Goal: Communication & Community: Answer question/provide support

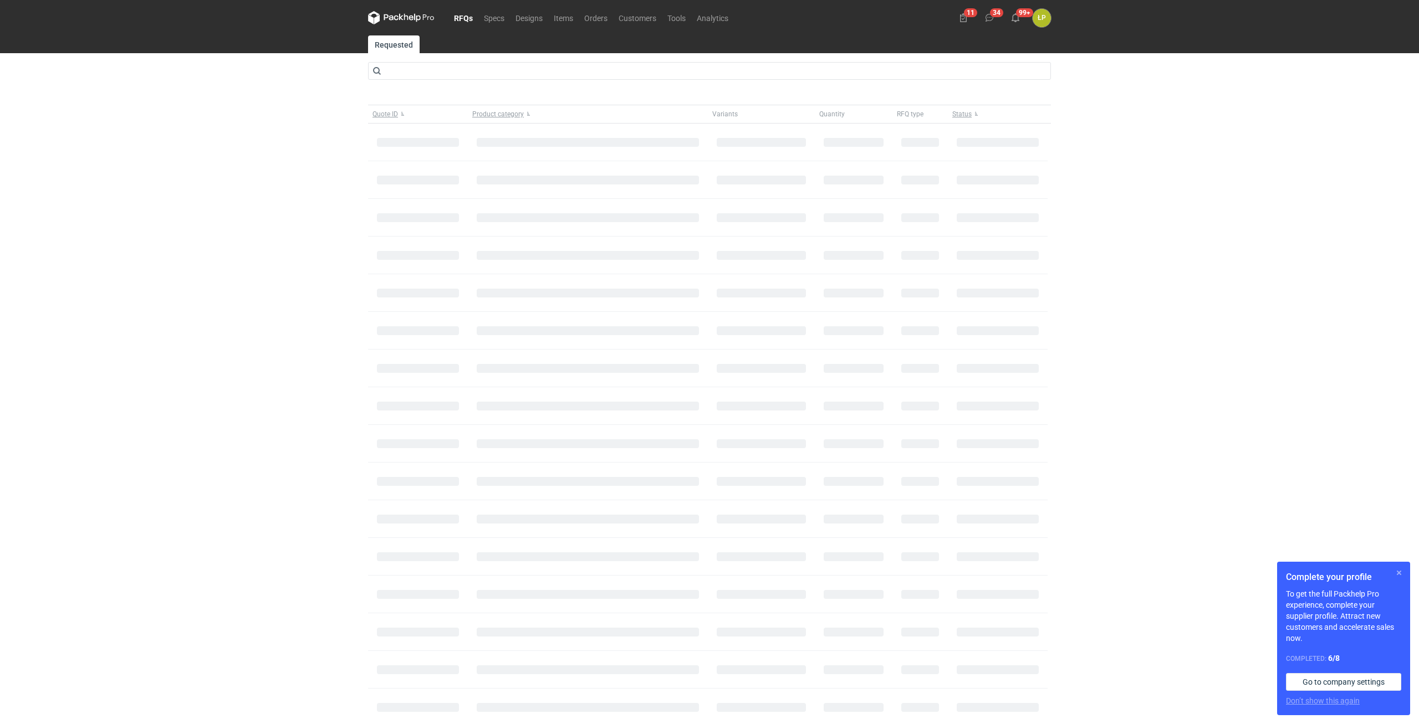
click at [1396, 575] on button "button" at bounding box center [1398, 572] width 13 height 13
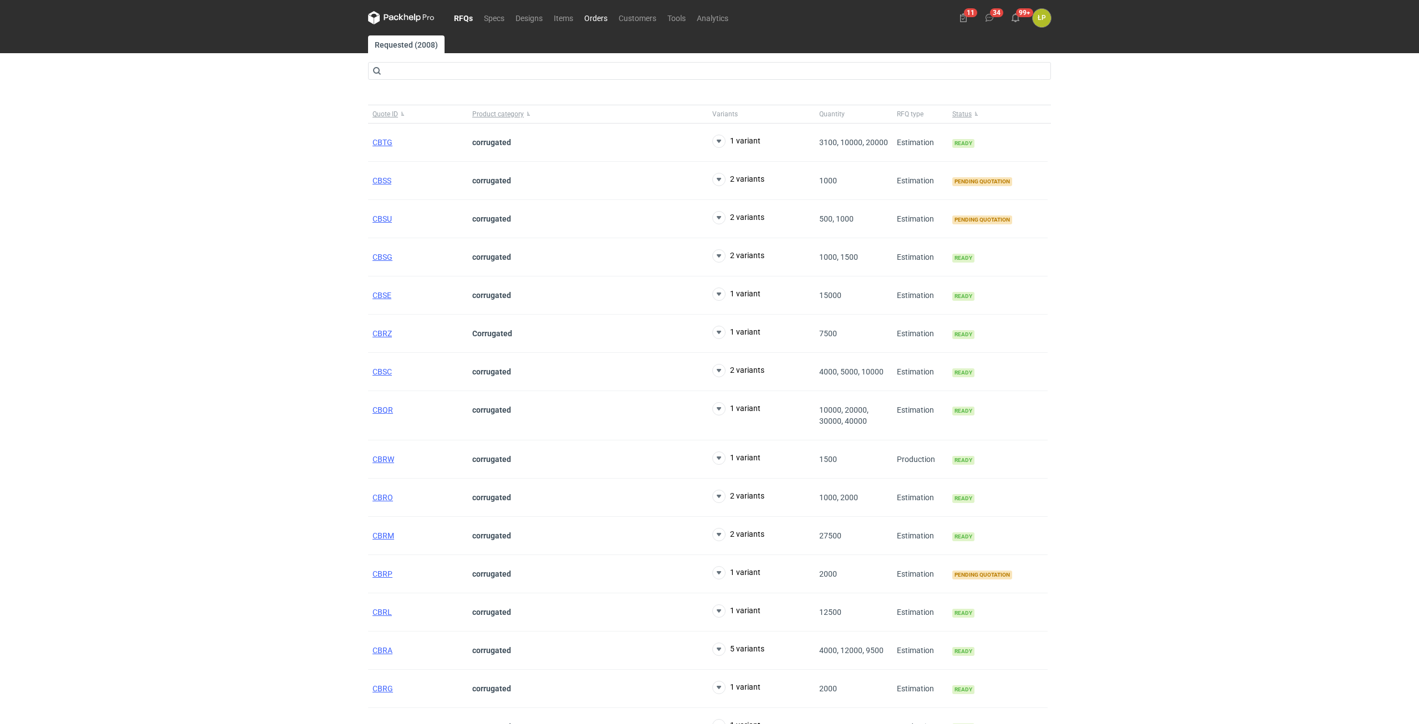
click at [603, 21] on link "Orders" at bounding box center [596, 17] width 34 height 13
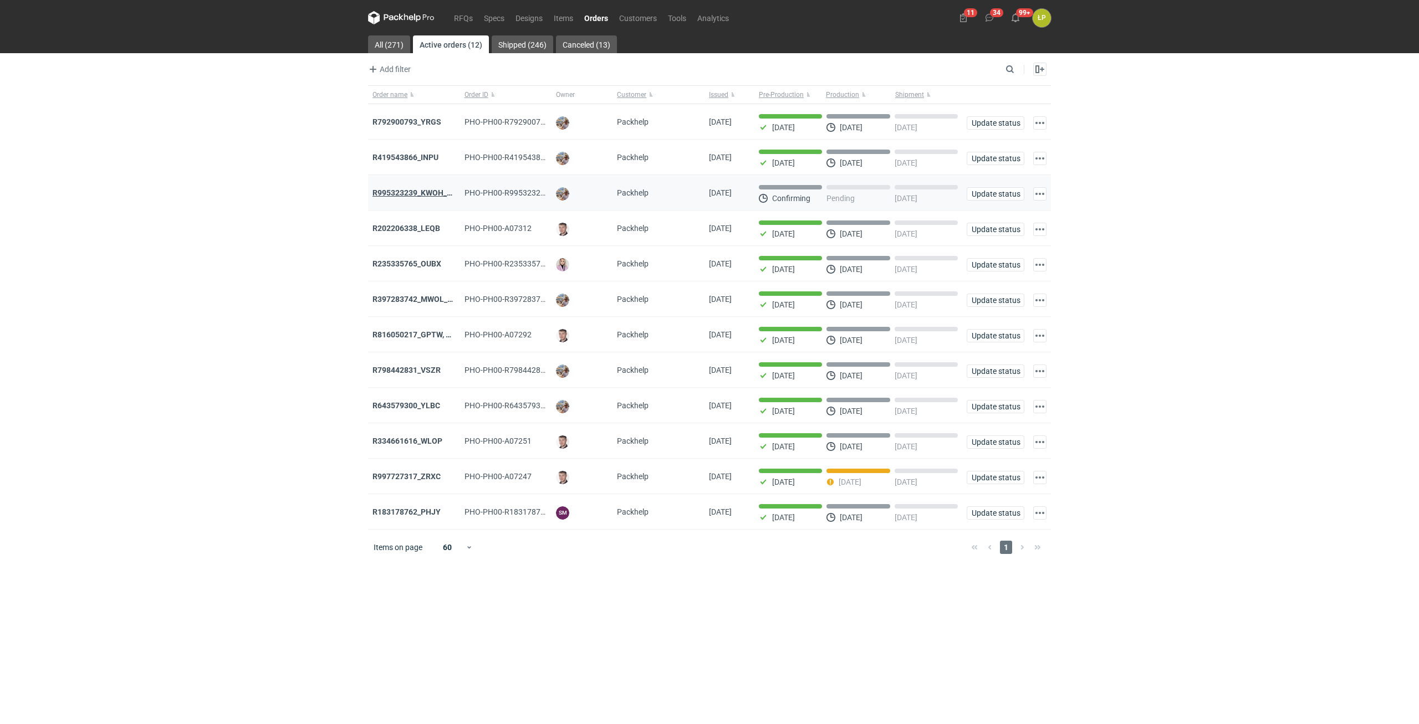
click at [435, 196] on strong "R995323239_KWOH_EIKL_BXED" at bounding box center [428, 192] width 113 height 9
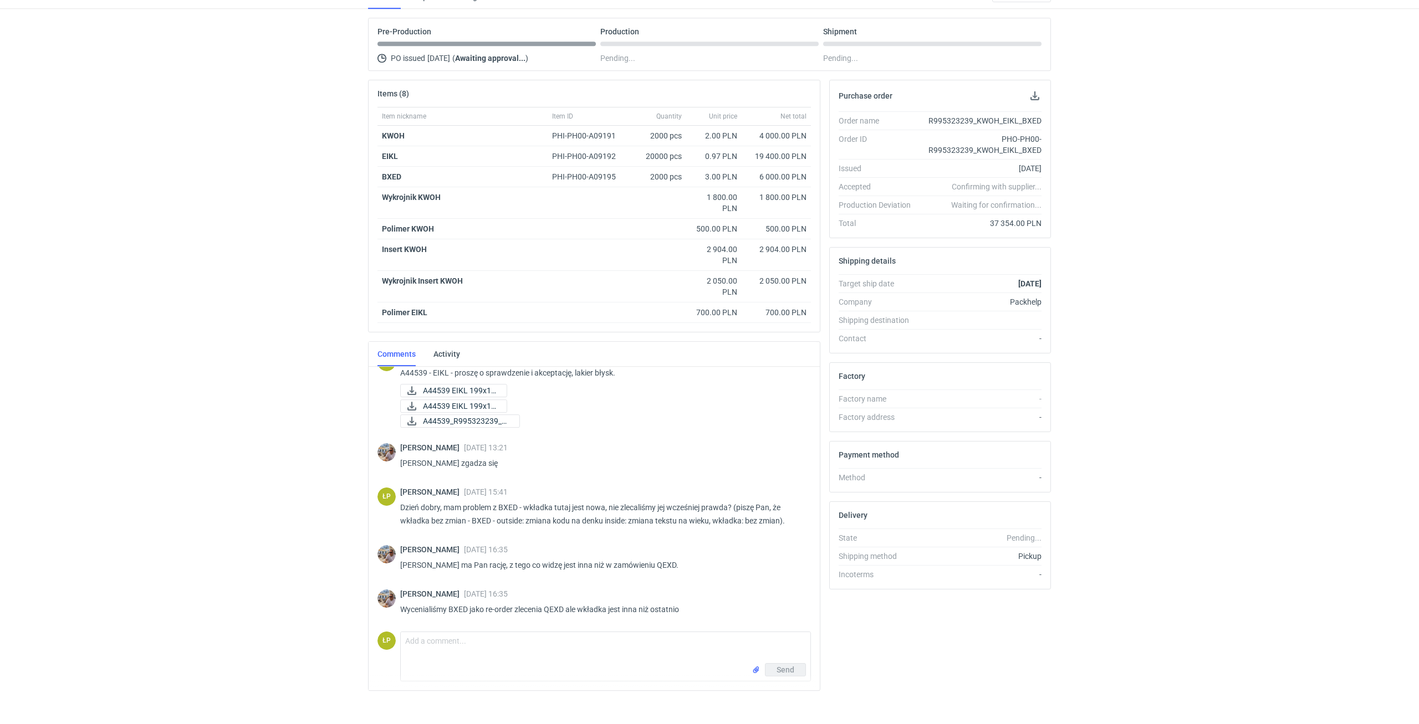
scroll to position [100, 0]
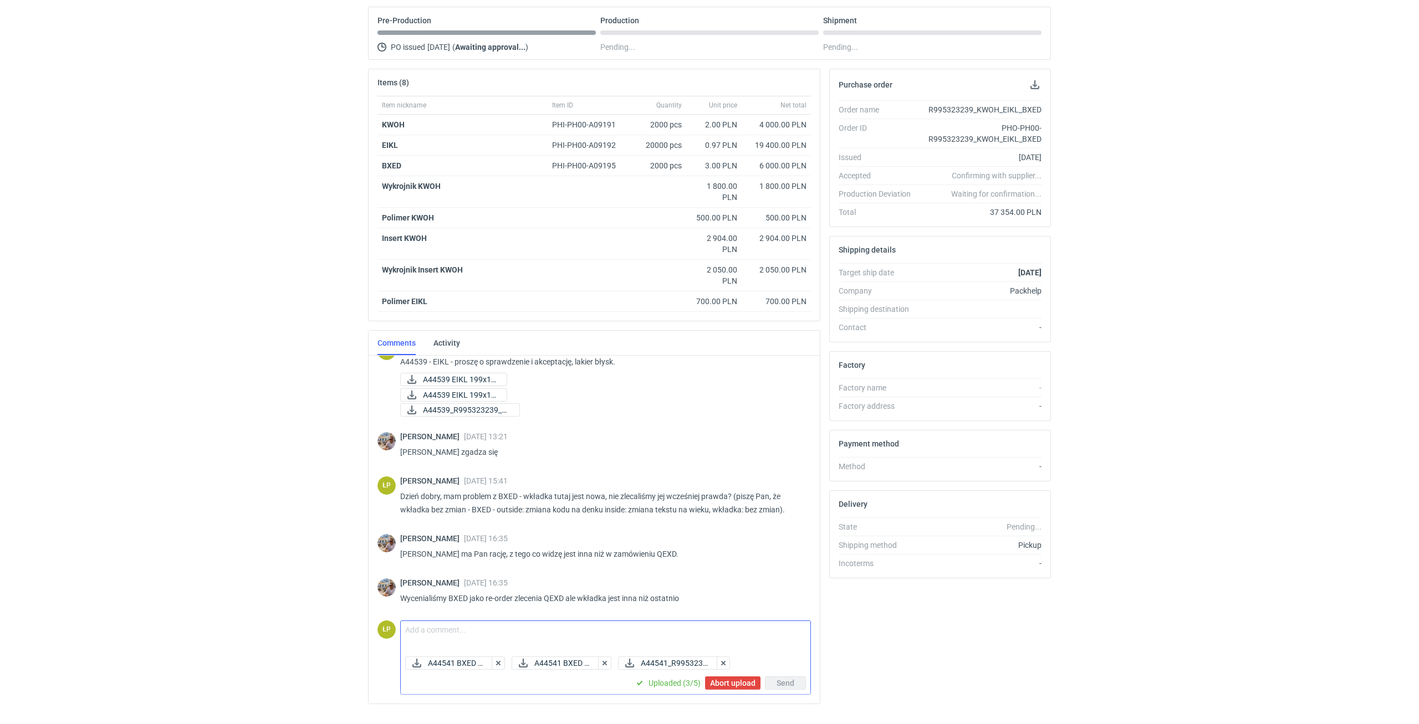
click at [500, 629] on textarea "Comment message" at bounding box center [606, 636] width 410 height 31
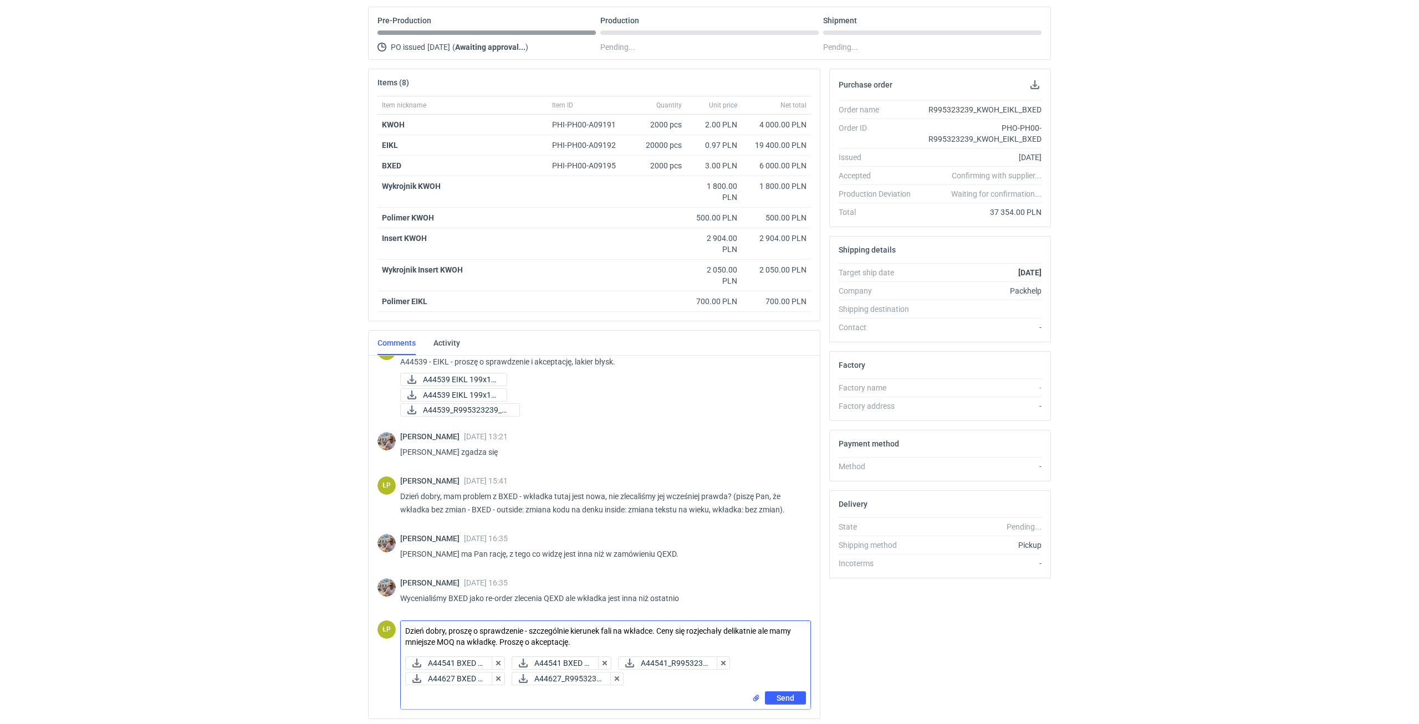
type textarea "Dzień dobry, proszę o sprawdzenie - szczególnie kierunek fali na wkładce. Ceny …"
click at [895, 656] on div "Purchase order Order name R995323239_KWOH_EIKL_BXED Order ID PHO-PH00-R99532323…" at bounding box center [940, 399] width 231 height 660
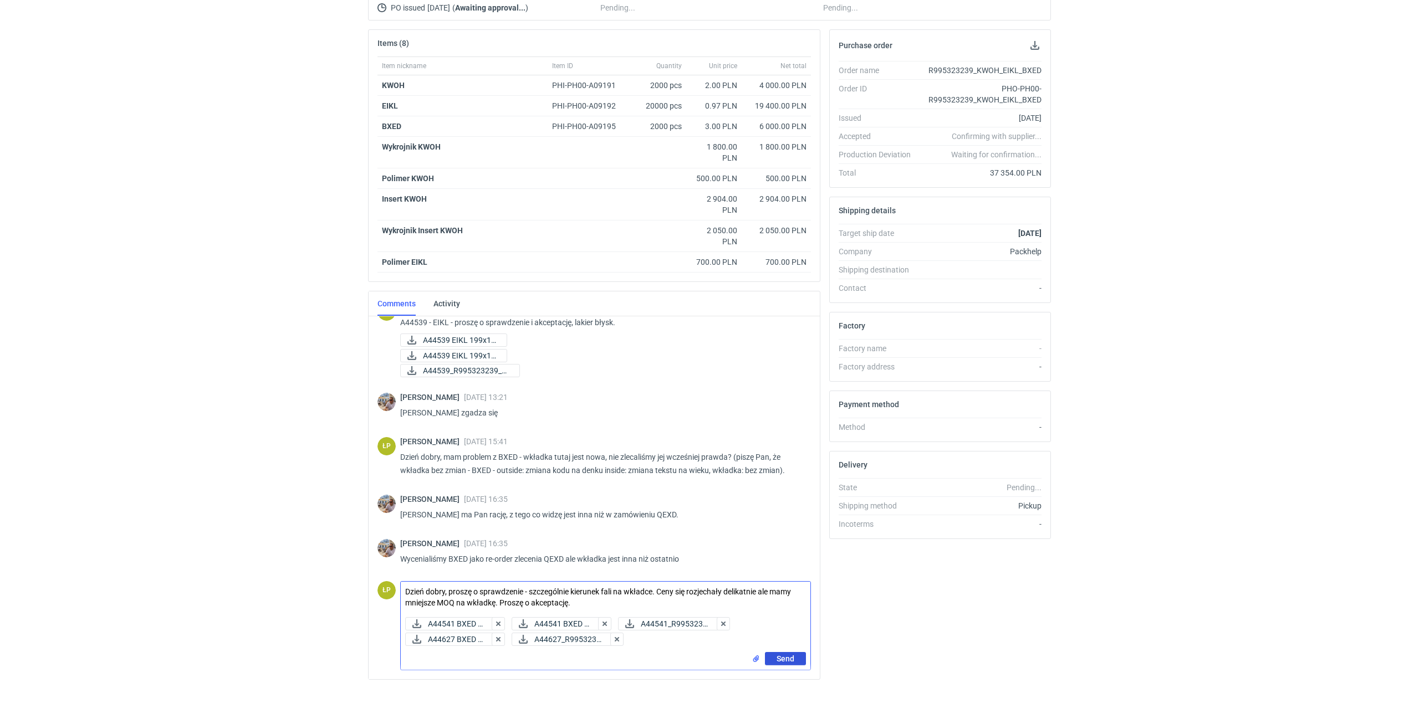
click at [796, 655] on button "Send" at bounding box center [785, 658] width 41 height 13
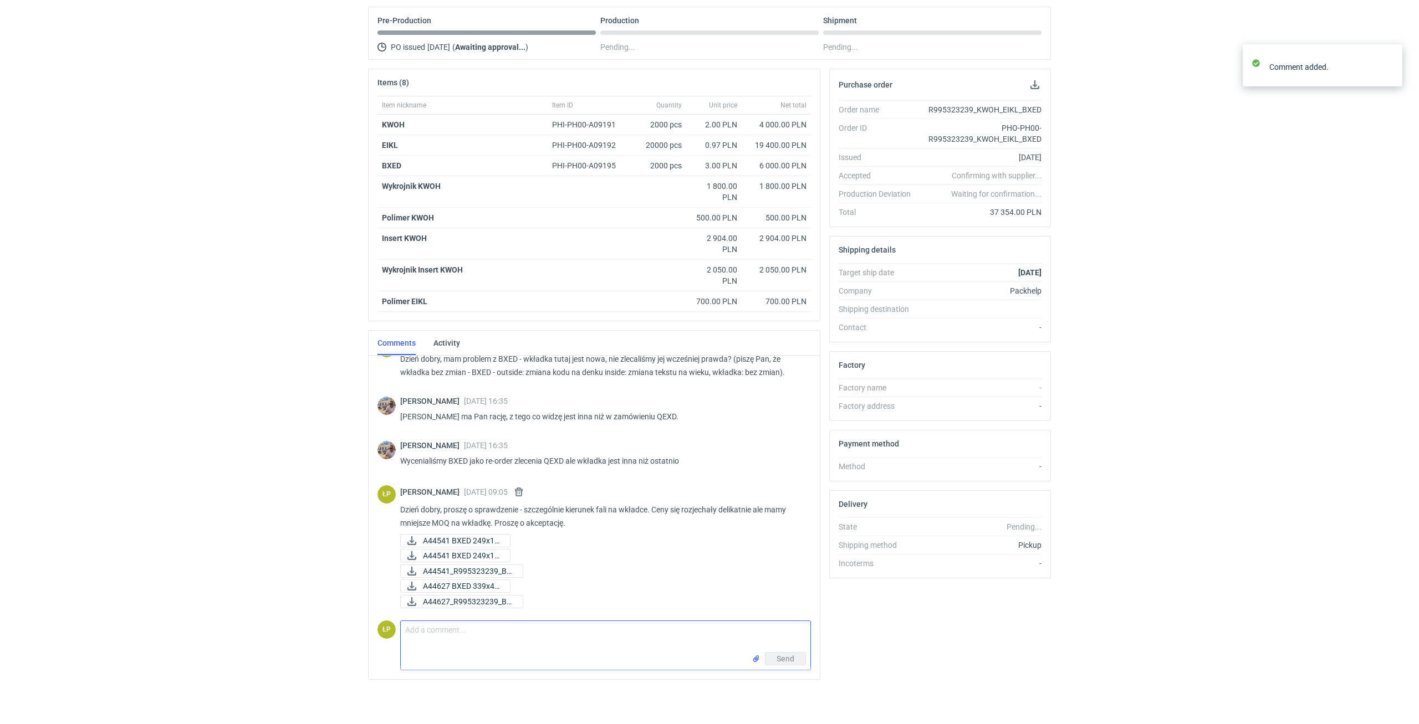
scroll to position [661, 0]
click at [657, 638] on textarea "Comment message" at bounding box center [606, 636] width 410 height 31
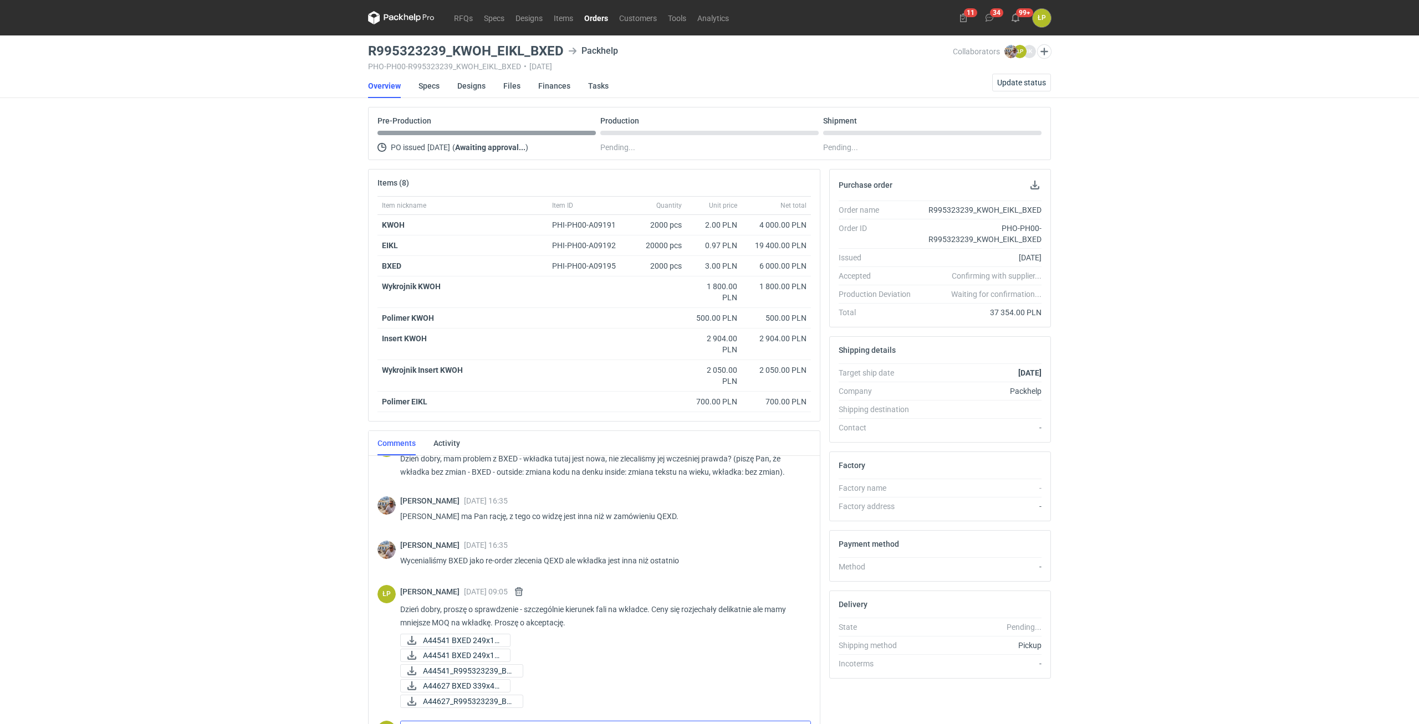
scroll to position [100, 0]
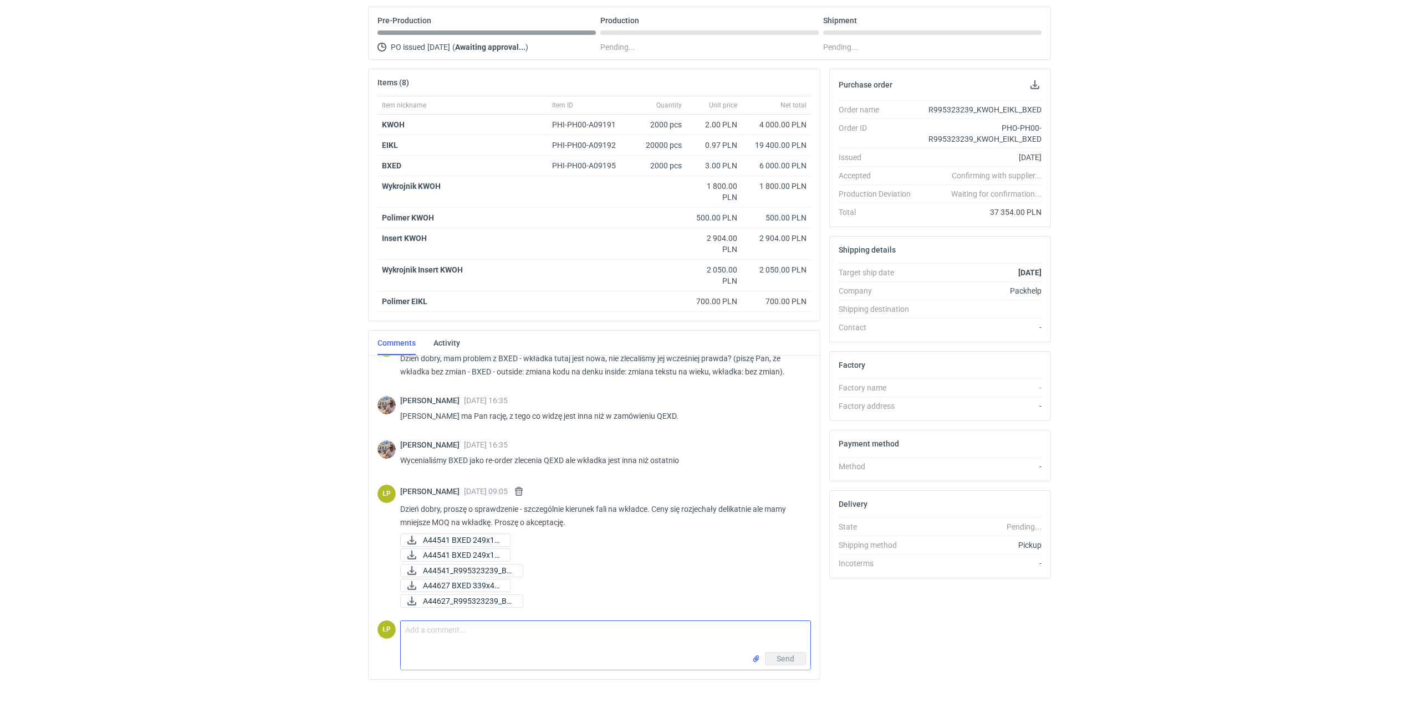
click at [491, 628] on textarea "Comment message" at bounding box center [606, 636] width 410 height 31
type textarea "mamy też koszt wykrojnika za wkładkę - nowy projekt."
click at [797, 659] on button "Send" at bounding box center [785, 658] width 41 height 13
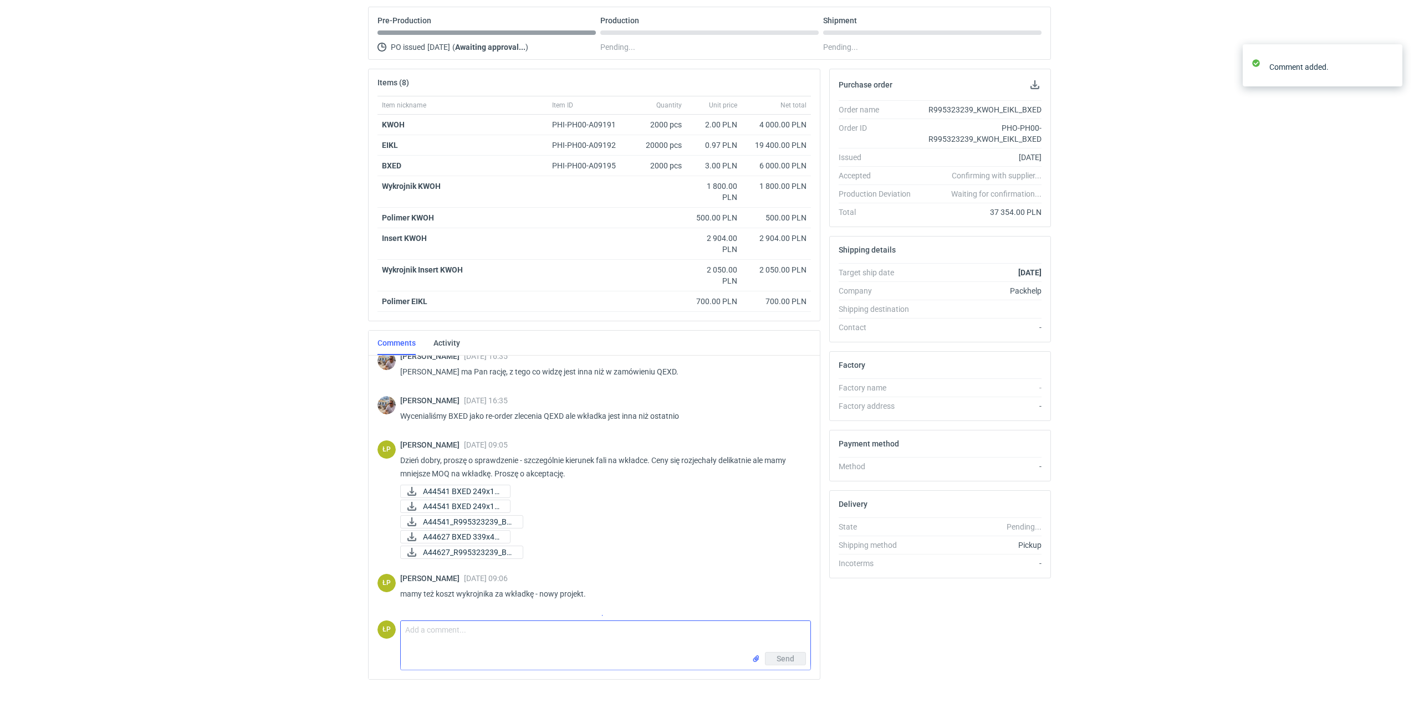
scroll to position [701, 0]
